Goal: Check status: Check status

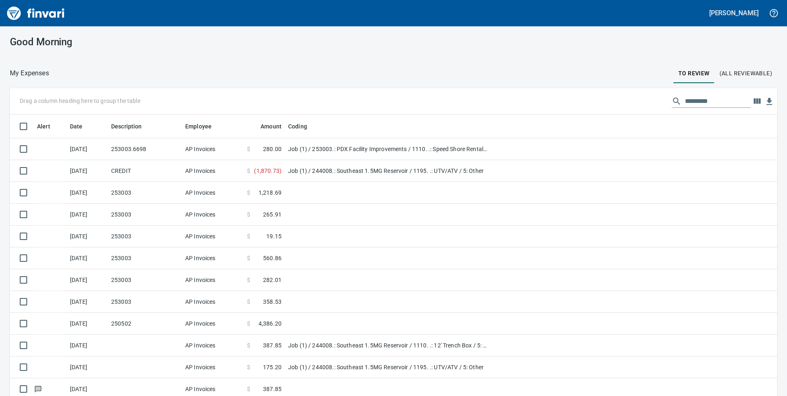
scroll to position [1, 1]
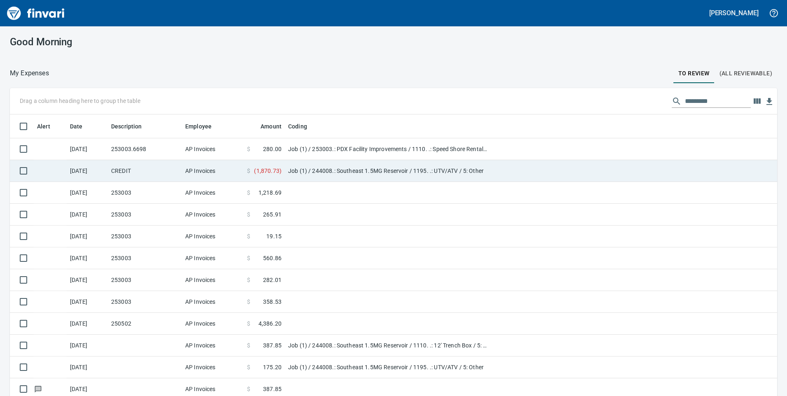
click at [338, 173] on td "Job (1) / 244008.: Southeast 1.5MG Reservoir / 1195. .: UTV/ATV / 5: Other" at bounding box center [388, 171] width 206 height 22
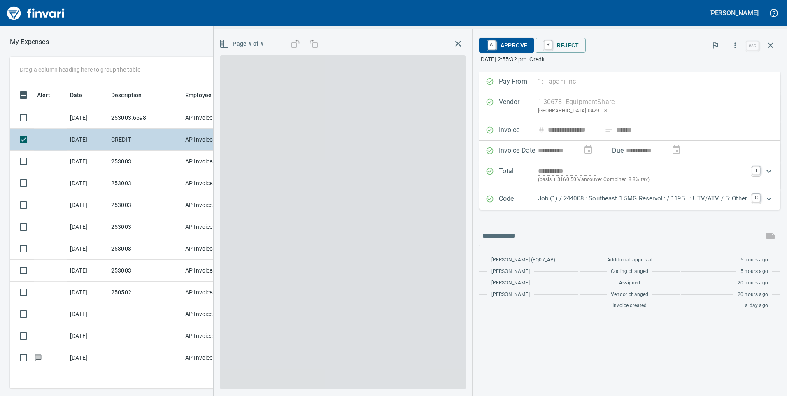
scroll to position [299, 549]
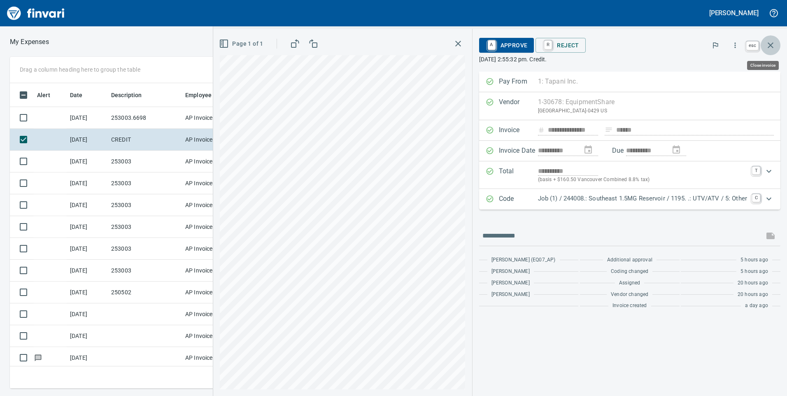
click at [768, 46] on icon "button" at bounding box center [771, 45] width 10 height 10
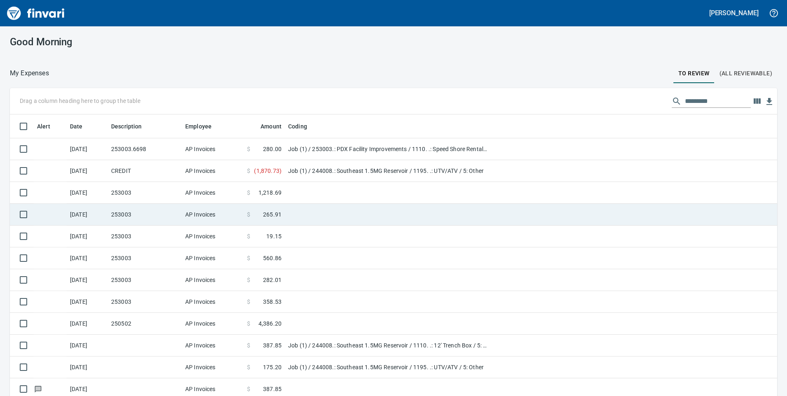
scroll to position [47, 0]
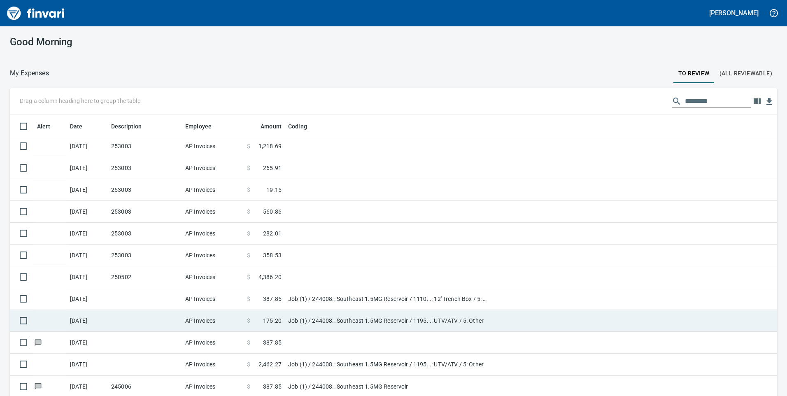
click at [342, 320] on td "Job (1) / 244008.: Southeast 1.5MG Reservoir / 1195. .: UTV/ATV / 5: Other" at bounding box center [388, 321] width 206 height 22
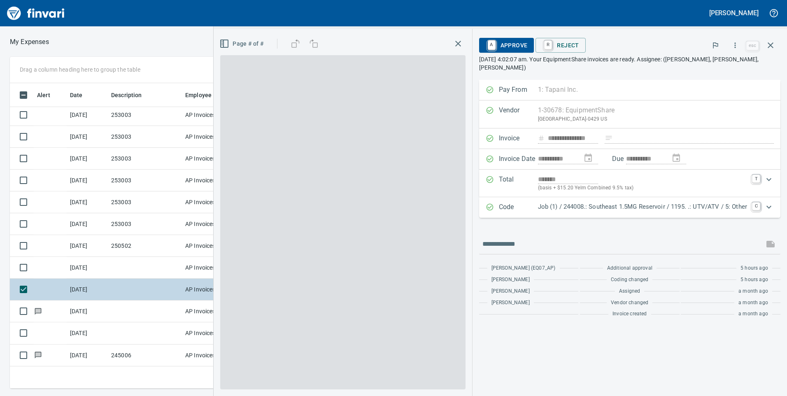
scroll to position [299, 549]
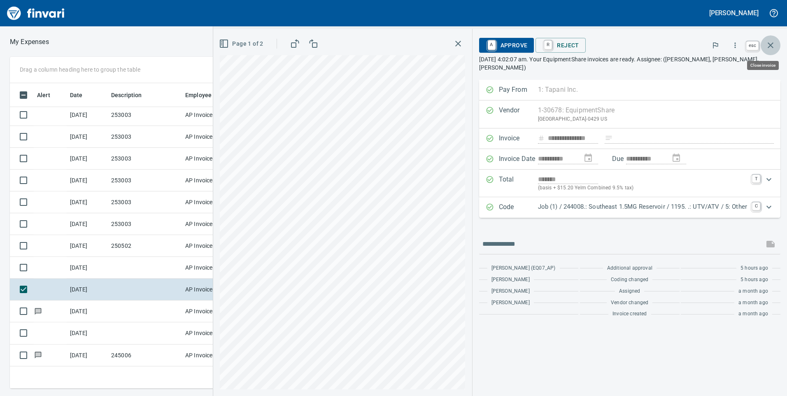
click at [767, 47] on icon "button" at bounding box center [771, 45] width 10 height 10
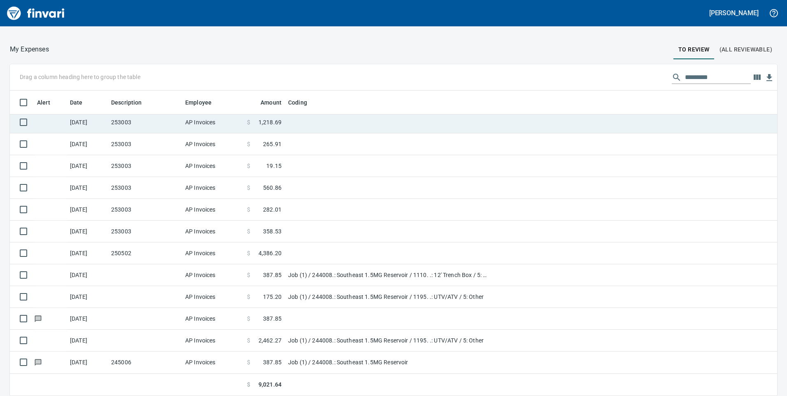
scroll to position [299, 749]
